Goal: Check status: Check status

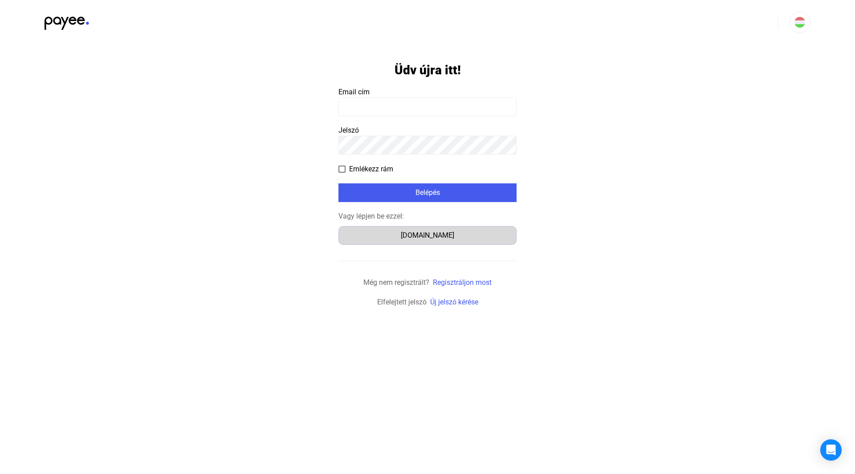
click at [405, 237] on div "Számlázz.hu" at bounding box center [427, 235] width 172 height 11
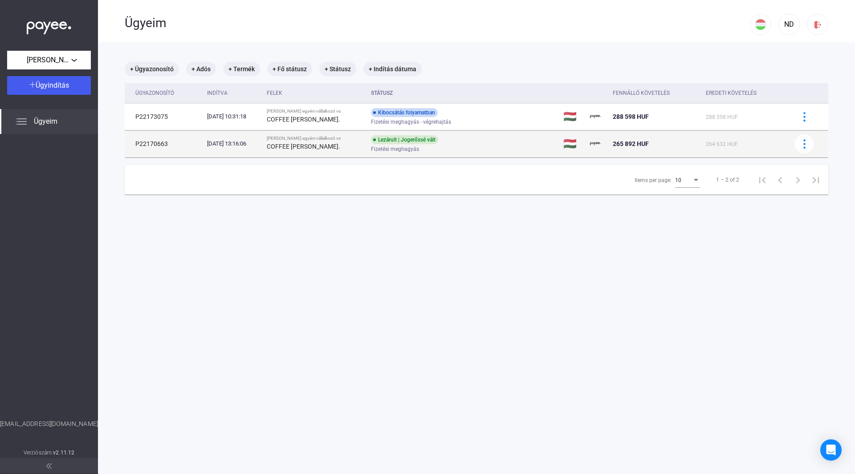
click at [239, 140] on div "[DATE] 13:16:06" at bounding box center [233, 143] width 53 height 9
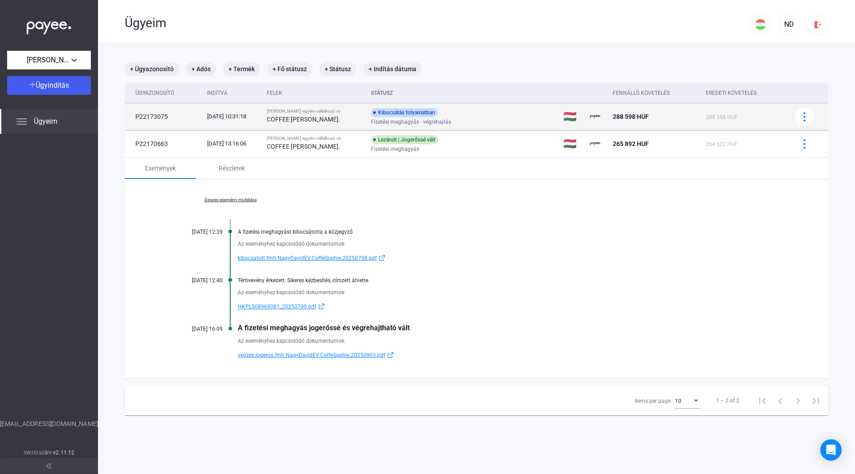
click at [506, 119] on div "Fizetési meghagyás - végrehajtás" at bounding box center [442, 122] width 142 height 7
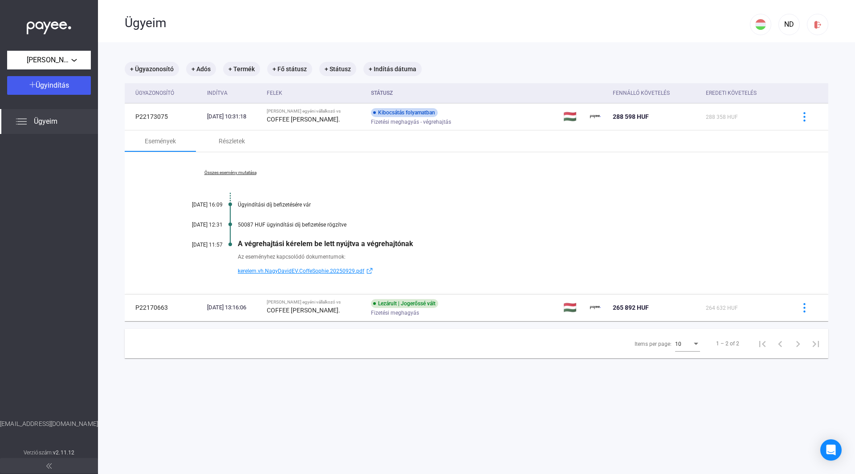
drag, startPoint x: 249, startPoint y: 205, endPoint x: 320, endPoint y: 206, distance: 70.8
click at [320, 206] on div "Ügyindítási díj befizetésére vár" at bounding box center [511, 205] width 546 height 6
drag, startPoint x: 283, startPoint y: 223, endPoint x: 355, endPoint y: 224, distance: 72.1
click at [355, 224] on div "50087 HUF ügyindítási díj befizetése rögzítve" at bounding box center [511, 225] width 546 height 6
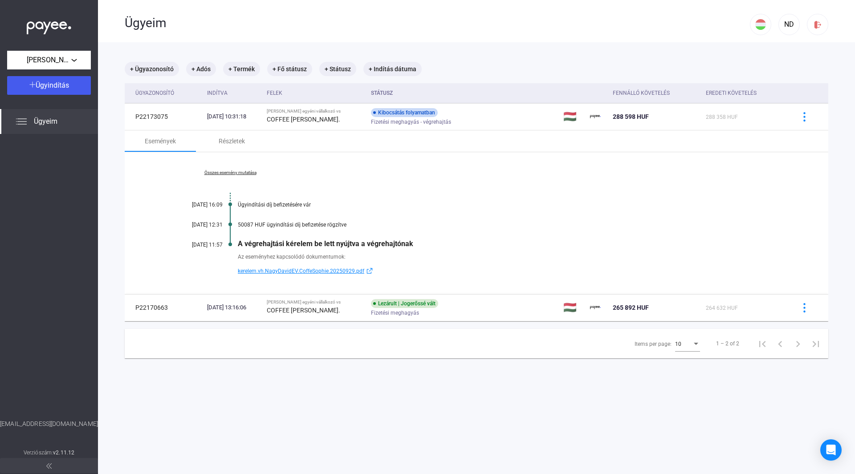
click at [355, 224] on div "50087 HUF ügyindítási díj befizetése rögzítve" at bounding box center [511, 225] width 546 height 6
drag, startPoint x: 276, startPoint y: 242, endPoint x: 426, endPoint y: 251, distance: 151.2
click at [426, 251] on div "Összes esemény mutatása [DATE] 16:09 Ügyindítási díj befizetésére vár [DATE] 12…" at bounding box center [476, 223] width 703 height 142
click at [426, 251] on div "Az eseményhez kapcsolódó dokumentumok: kerelem.vh.NagyDavidEV.CoffeSophie.20250…" at bounding box center [476, 262] width 614 height 28
click at [321, 270] on span "kerelem.vh.NagyDavidEV.CoffeSophie.20250929.pdf" at bounding box center [301, 271] width 126 height 11
